Goal: Complete application form

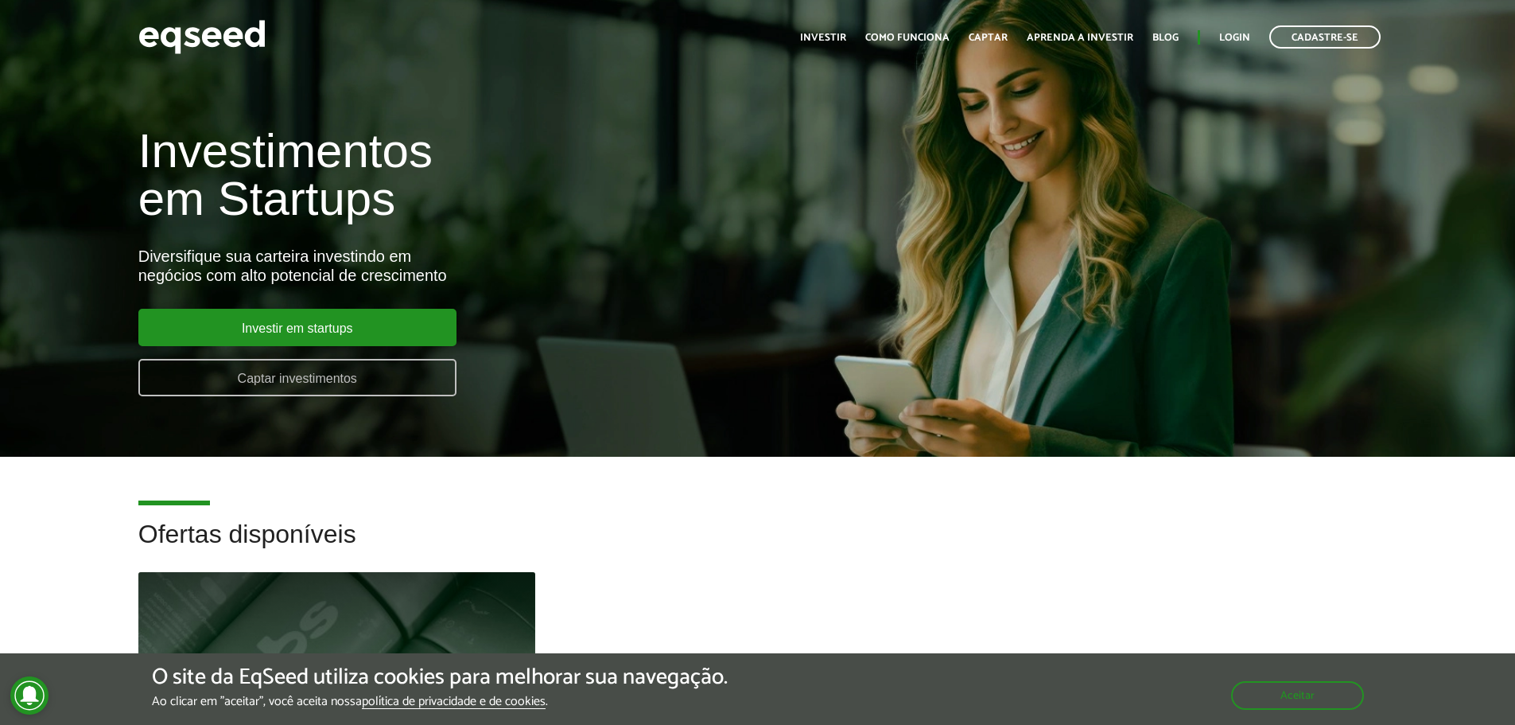
click at [368, 381] on link "Captar investimentos" at bounding box center [297, 377] width 318 height 37
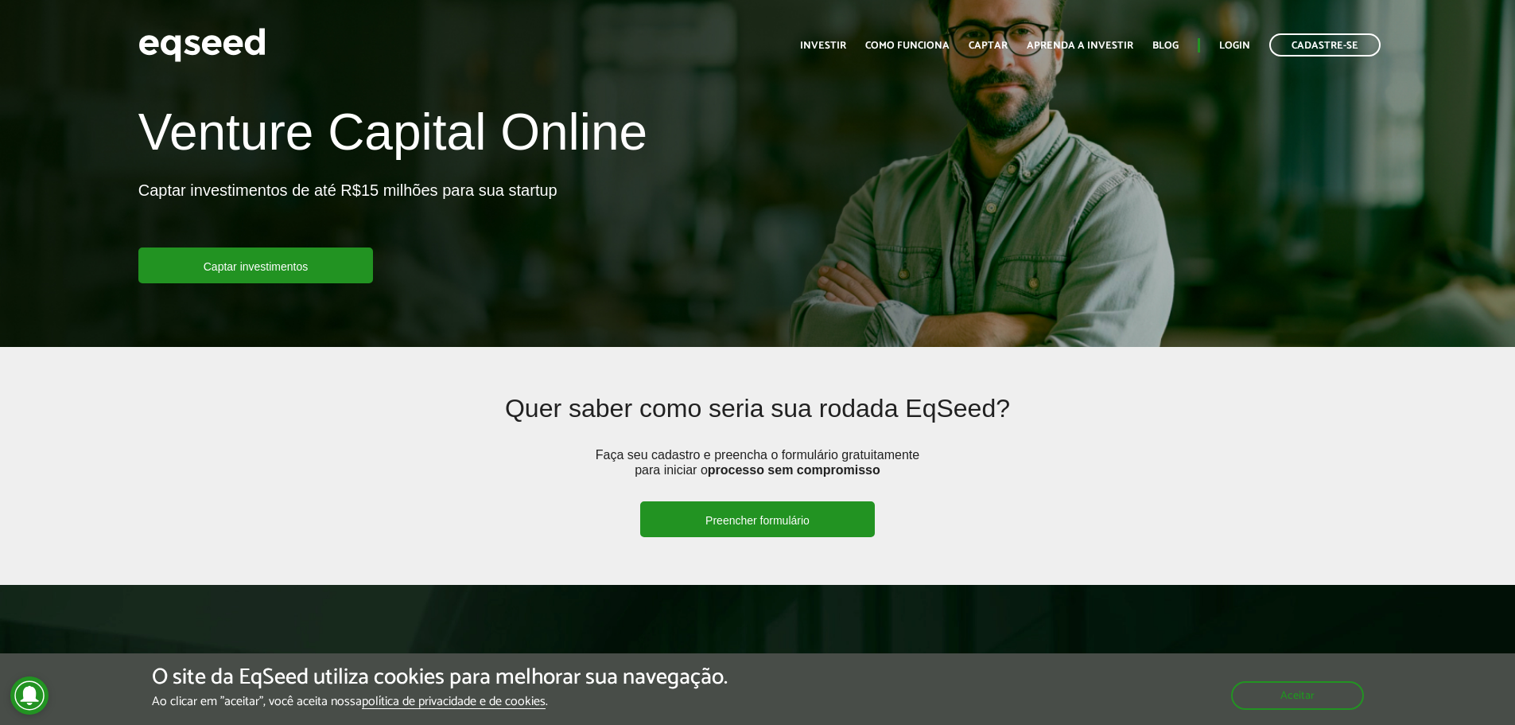
scroll to position [239, 0]
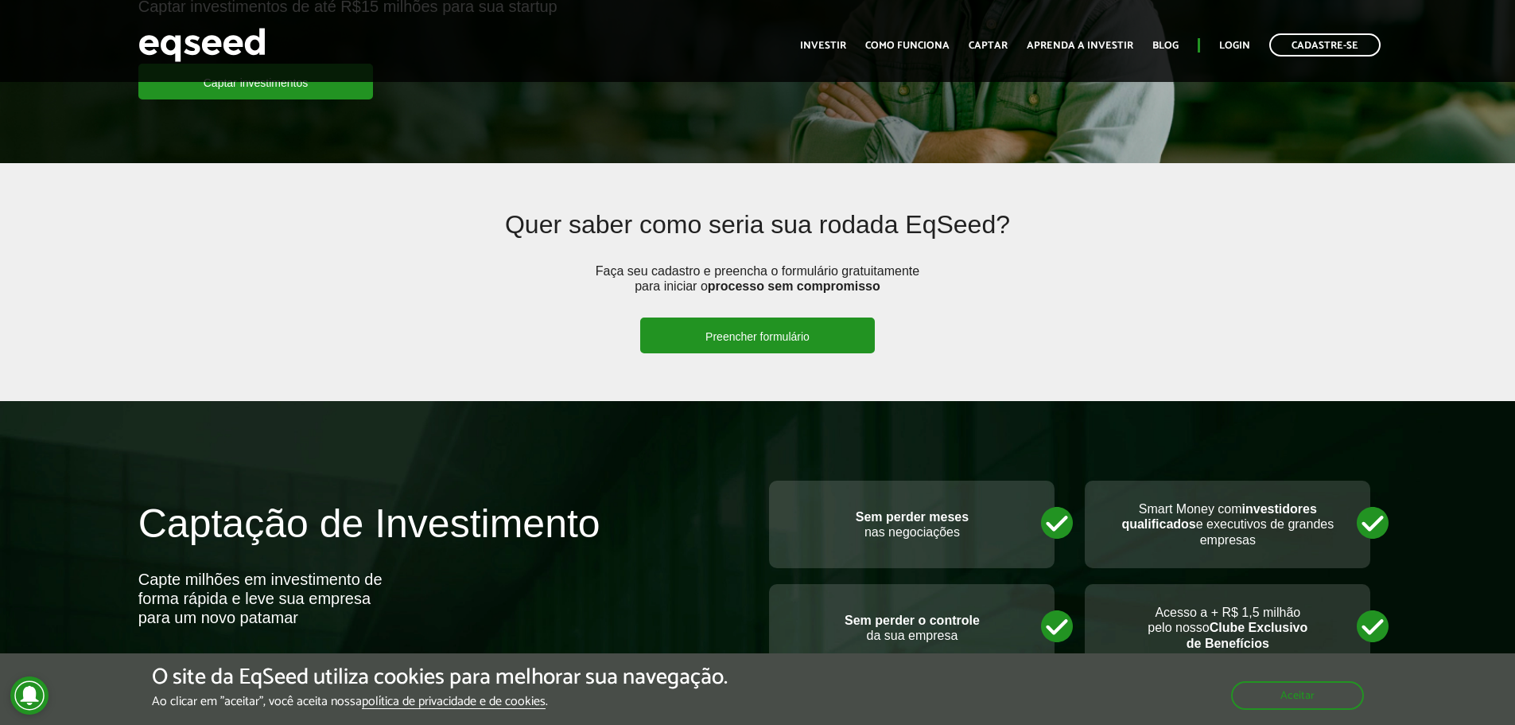
click at [767, 331] on link "Preencher formulário" at bounding box center [757, 335] width 235 height 36
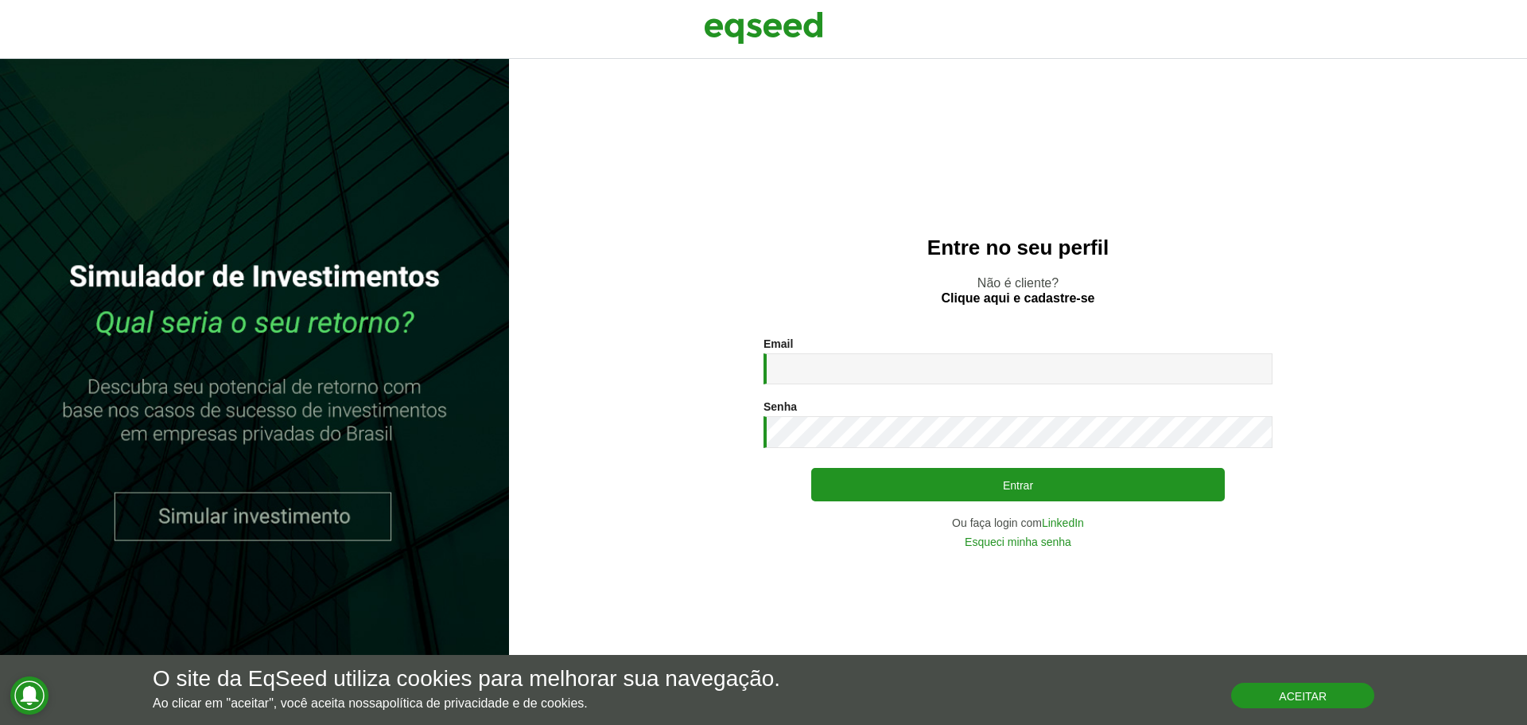
click at [1296, 703] on button "Aceitar" at bounding box center [1302, 694] width 143 height 25
